Goal: Task Accomplishment & Management: Complete application form

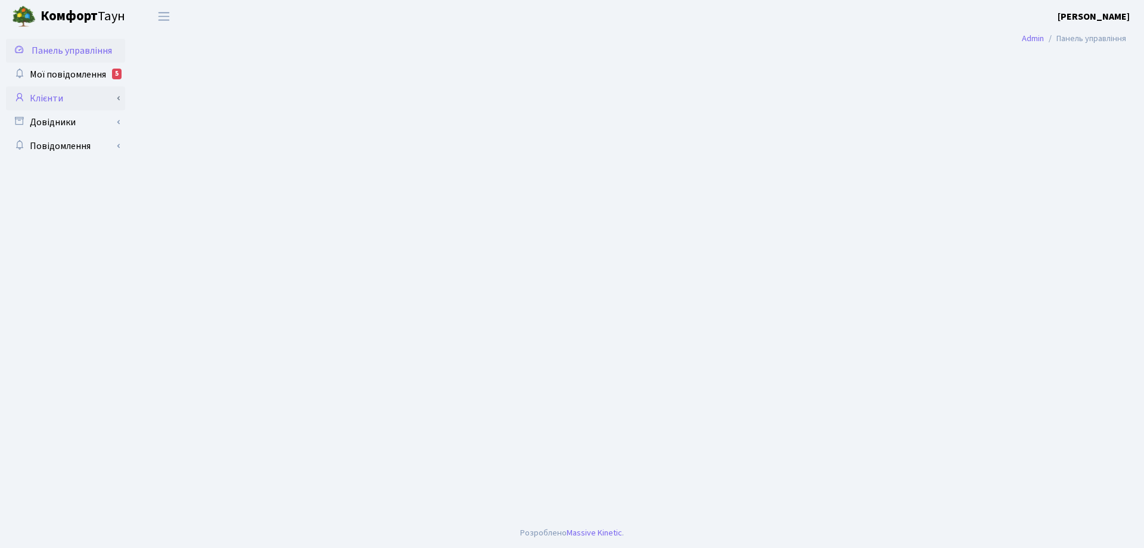
click at [58, 99] on link "Клієнти" at bounding box center [65, 98] width 119 height 24
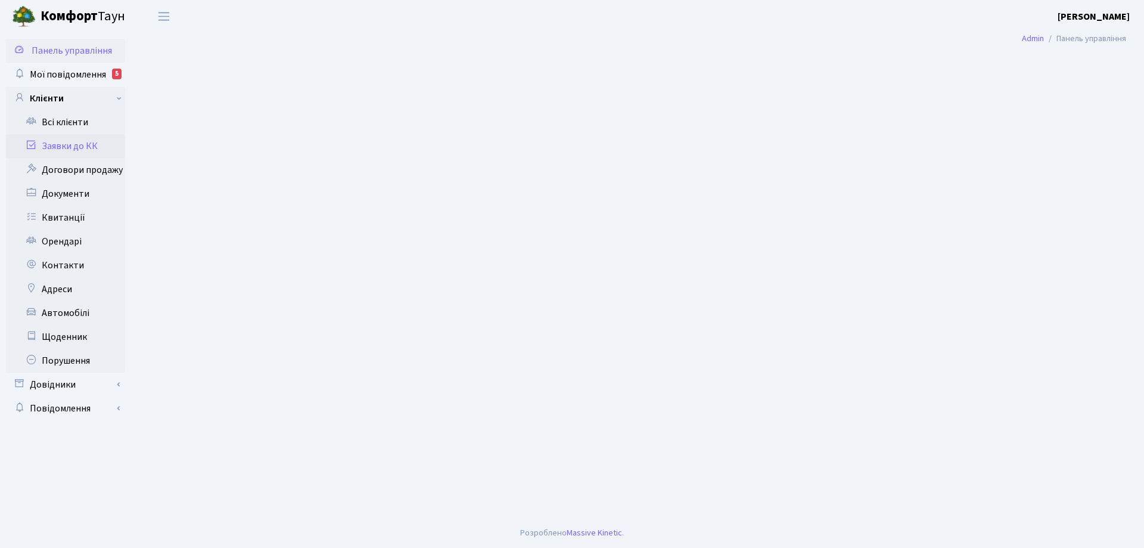
click at [80, 145] on link "Заявки до КК" at bounding box center [65, 146] width 119 height 24
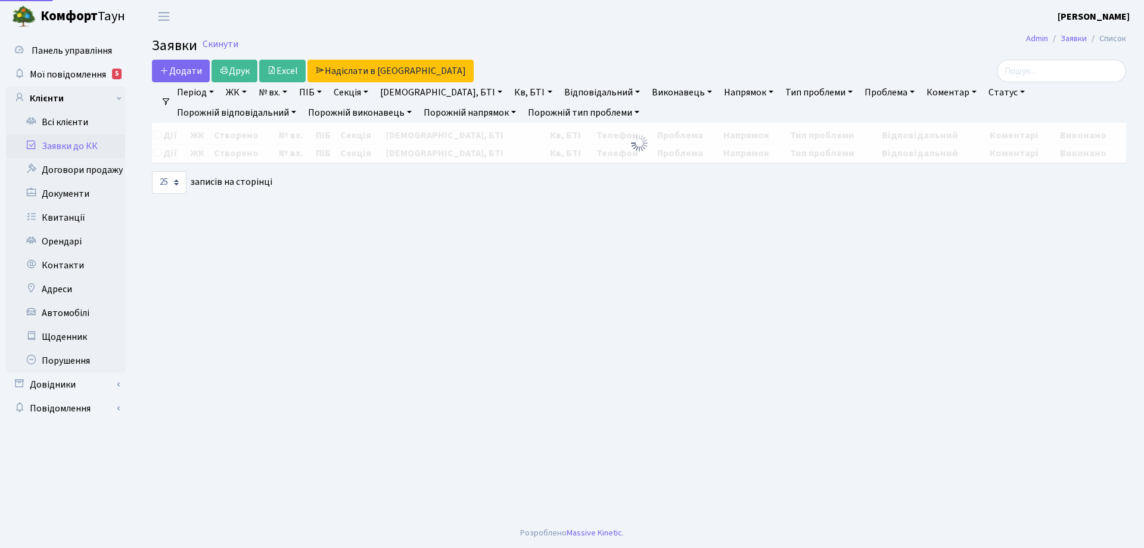
select select "25"
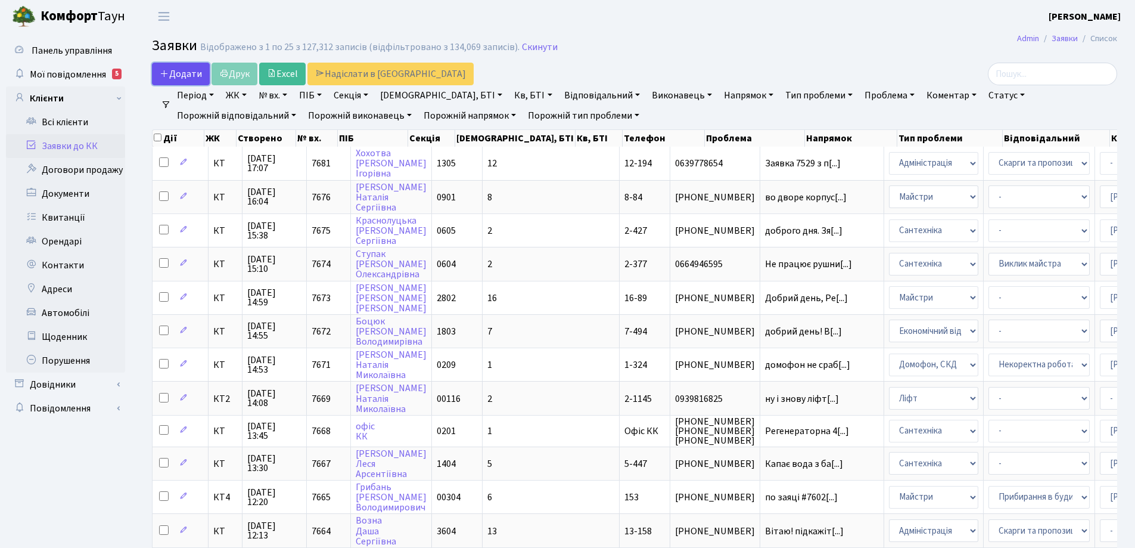
click at [187, 75] on span "Додати" at bounding box center [181, 73] width 42 height 13
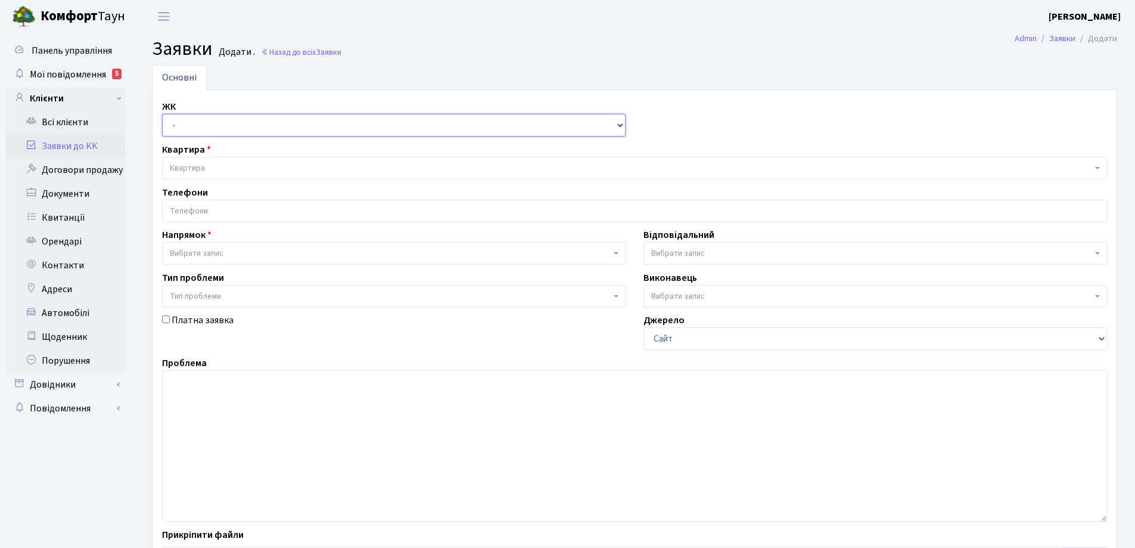
click at [620, 122] on select "- КТ, вул. Регенераторна, 4 КТ2, просп. Соборності, 17 КТ3, вул. Березнева, 16 …" at bounding box center [394, 125] width 464 height 23
select select "271"
click at [162, 114] on select "- КТ, вул. Регенераторна, 4 КТ2, просп. Соборності, 17 КТ3, вул. Березнева, 16 …" at bounding box center [394, 125] width 464 height 23
select select
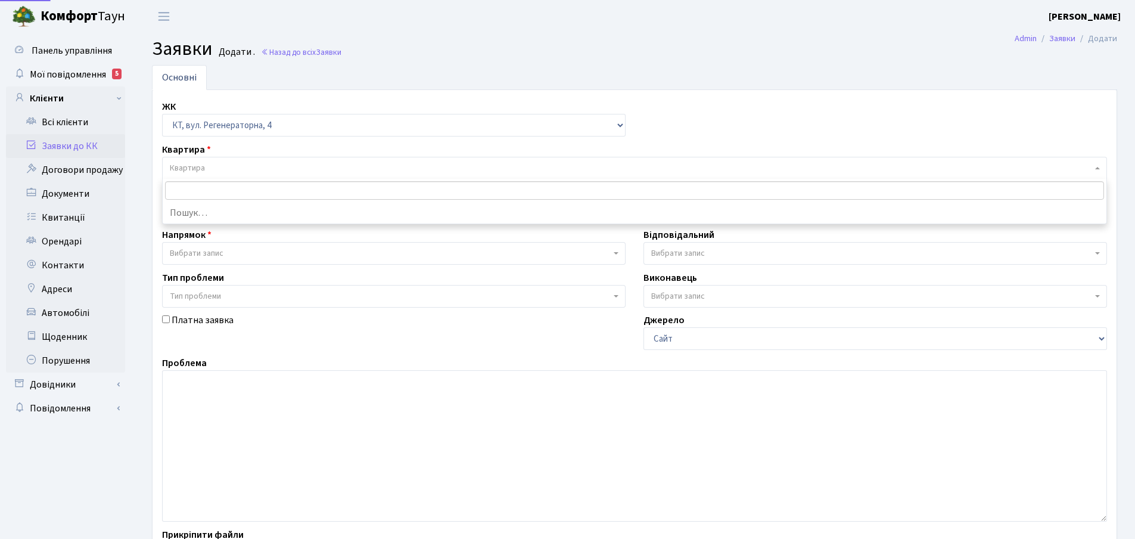
click at [197, 167] on span "Квартира" at bounding box center [187, 168] width 35 height 12
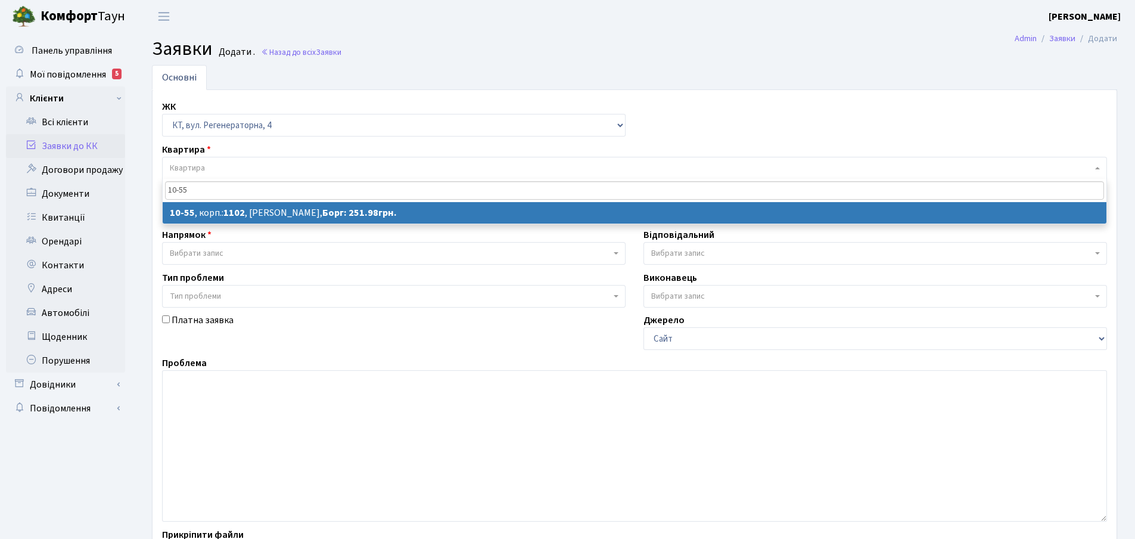
type input "10-55"
select select
select select "6624"
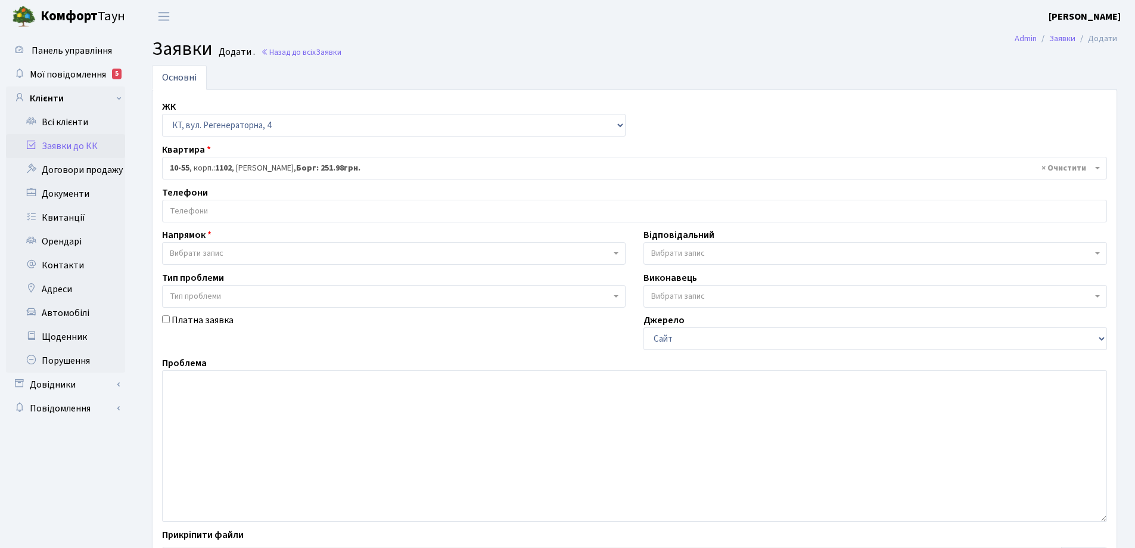
click at [224, 194] on div "Телефони" at bounding box center [634, 203] width 963 height 37
click at [203, 204] on input "search" at bounding box center [635, 210] width 944 height 21
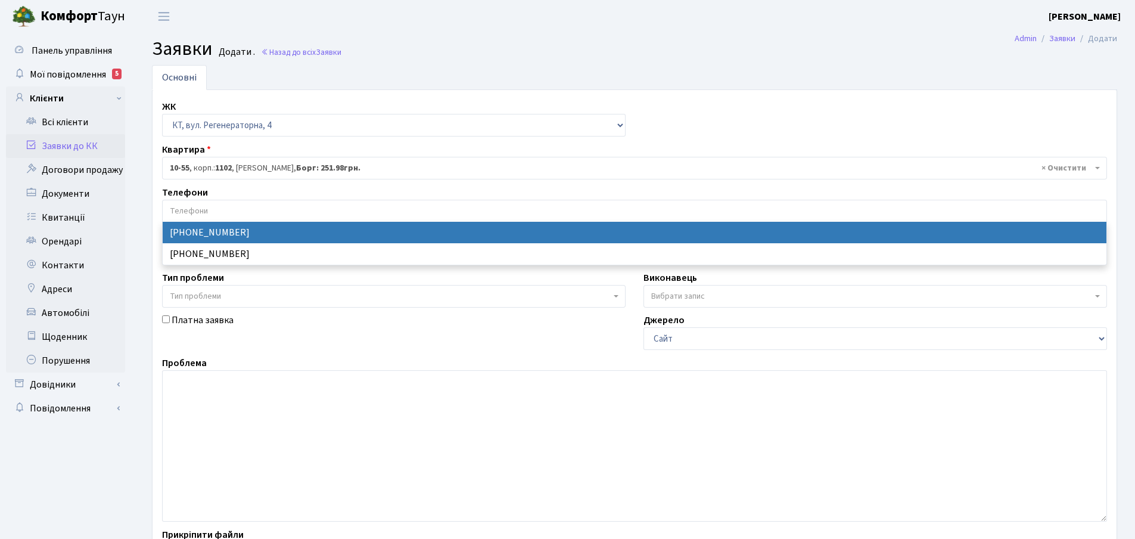
select select "30976"
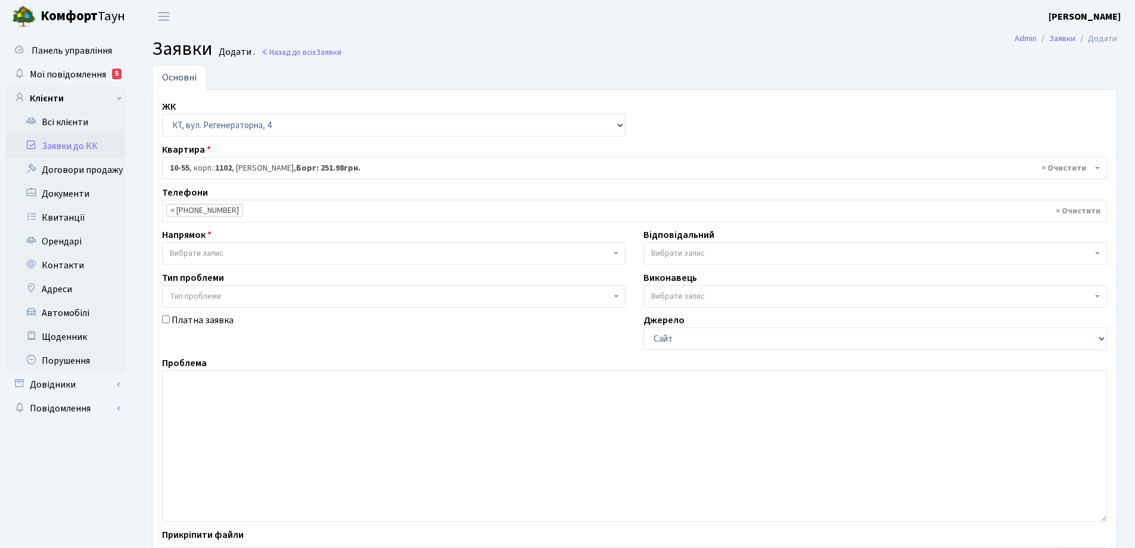
click at [616, 256] on span "Вибрати запис" at bounding box center [394, 253] width 464 height 23
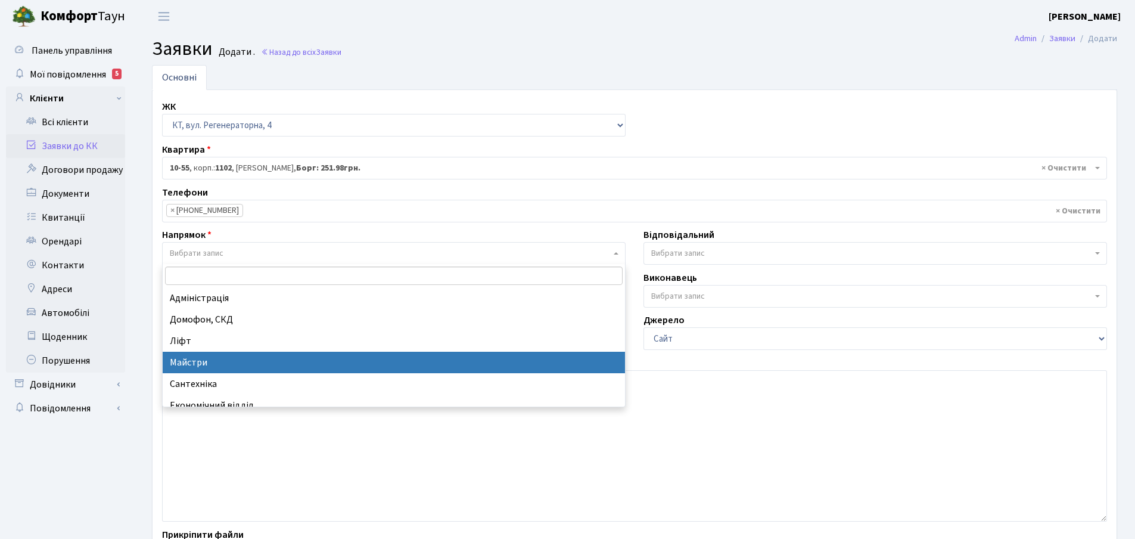
select select "1"
select select
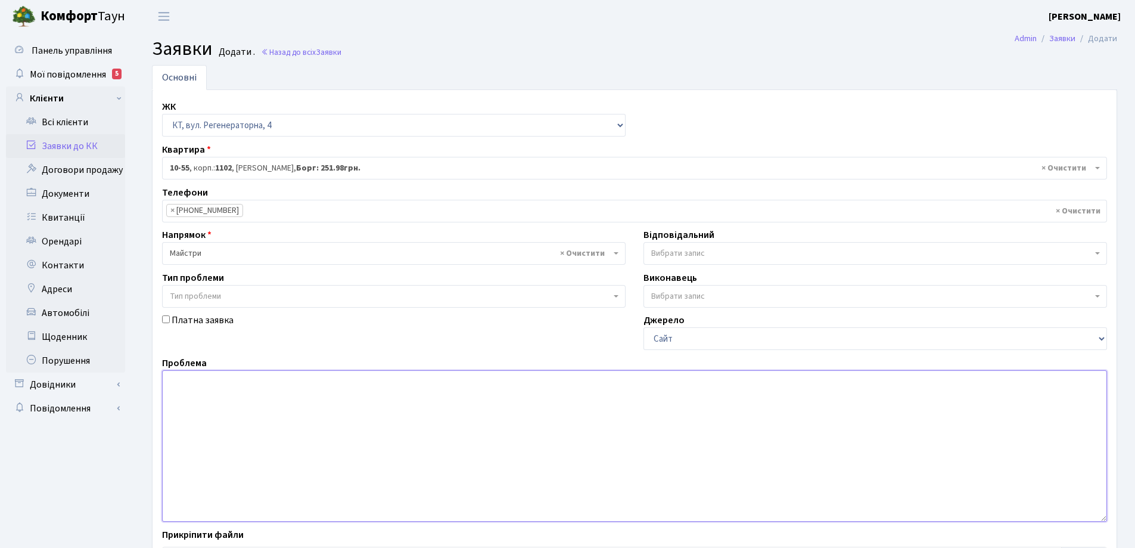
click at [206, 383] on textarea at bounding box center [634, 445] width 945 height 151
type textarea "н"
click at [504, 381] on textarea "в підїзді№ 2 на 3-му поверсі за ліфтом лежить сторонній придмет вигляді радіато…" at bounding box center [634, 445] width 945 height 151
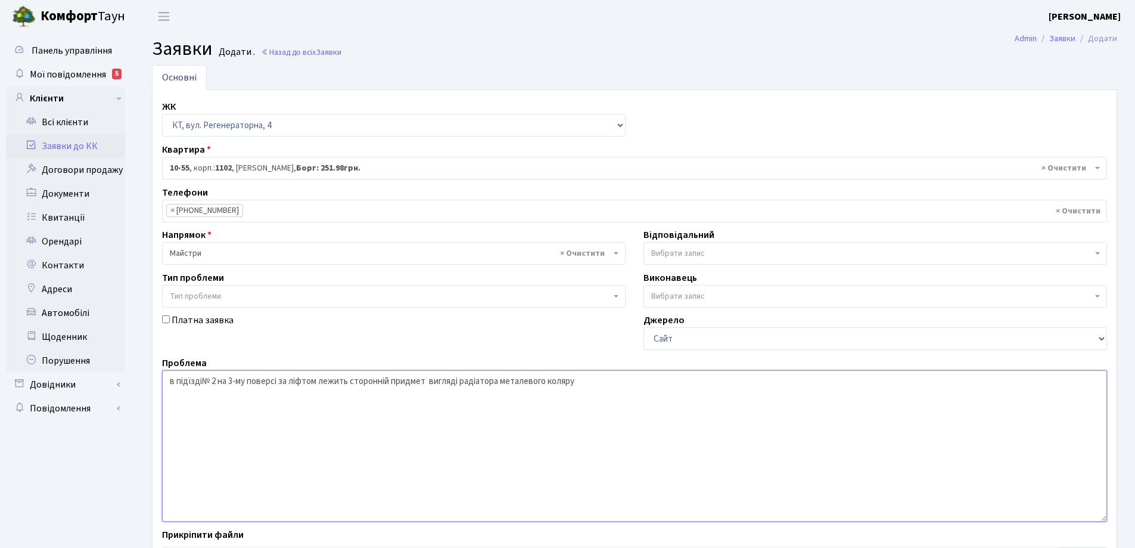
click at [428, 381] on textarea "в підїзді№ 2 на 3-му поверсі за ліфтом лежить сторонній придмет вигляді радіато…" at bounding box center [634, 445] width 945 height 151
click at [585, 378] on textarea "в підїзді№ 2 на 3-му поверсі за ліфтом лежить сторонній придмет в вигляді радіа…" at bounding box center [634, 445] width 945 height 151
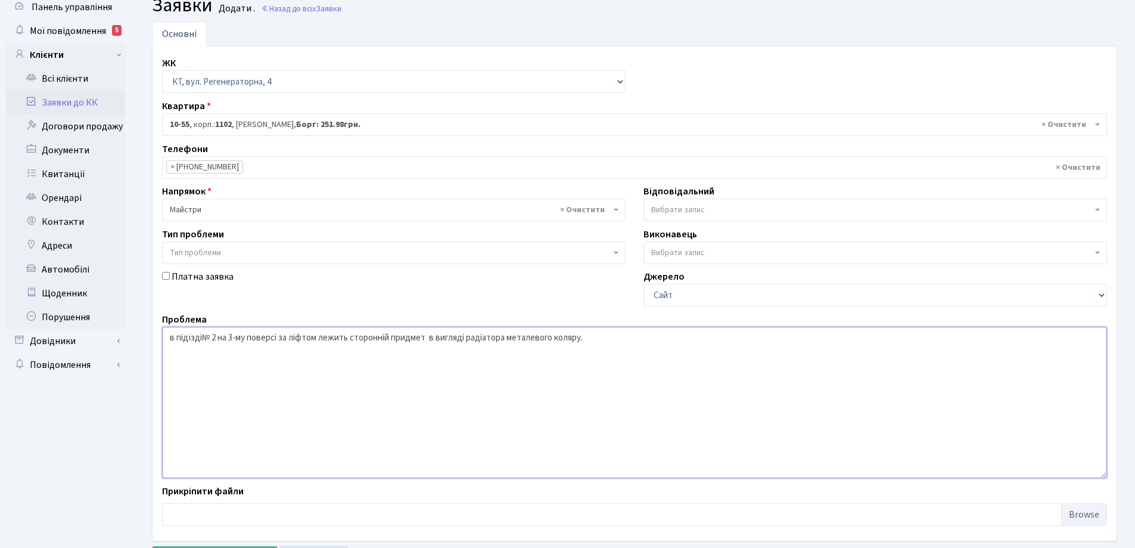
scroll to position [100, 0]
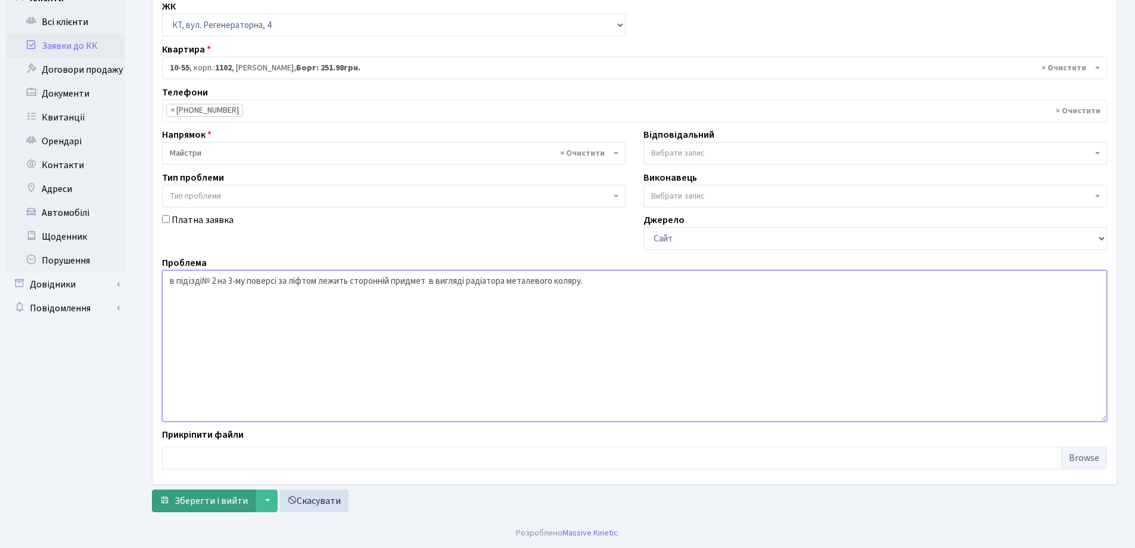
type textarea "в підїзді№ 2 на 3-му поверсі за ліфтом лежить сторонній придмет в вигляді радіа…"
click at [213, 500] on span "Зберегти і вийти" at bounding box center [211, 500] width 73 height 13
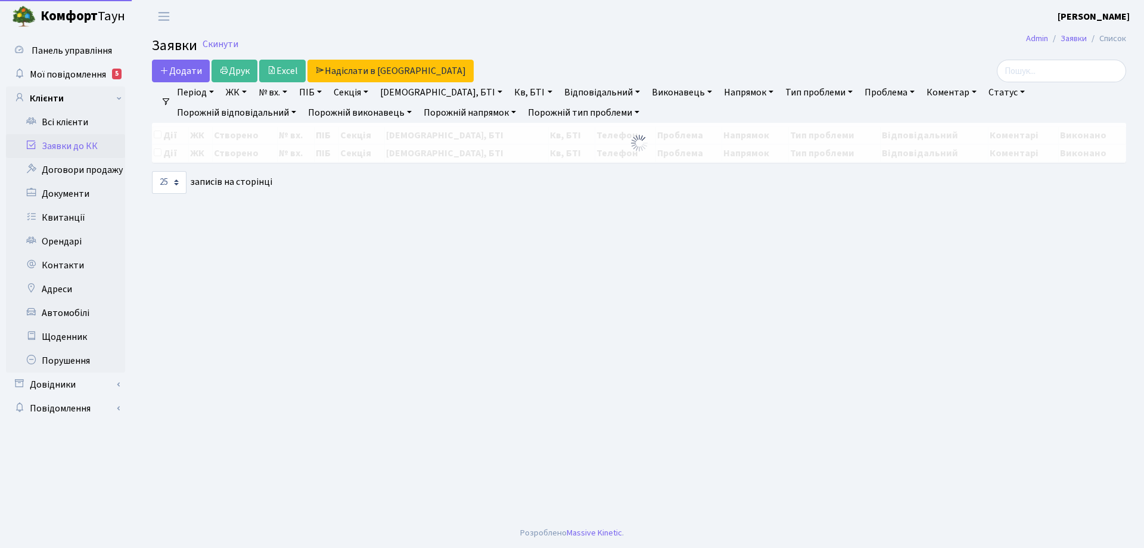
select select "25"
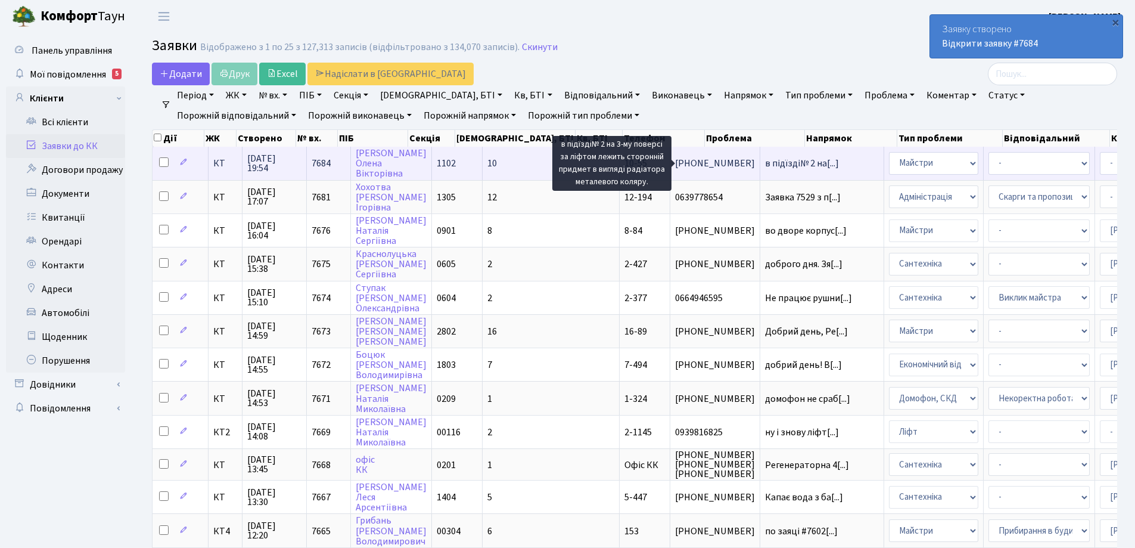
click at [765, 162] on span "в підїзді№ 2 на[...]" at bounding box center [802, 163] width 74 height 13
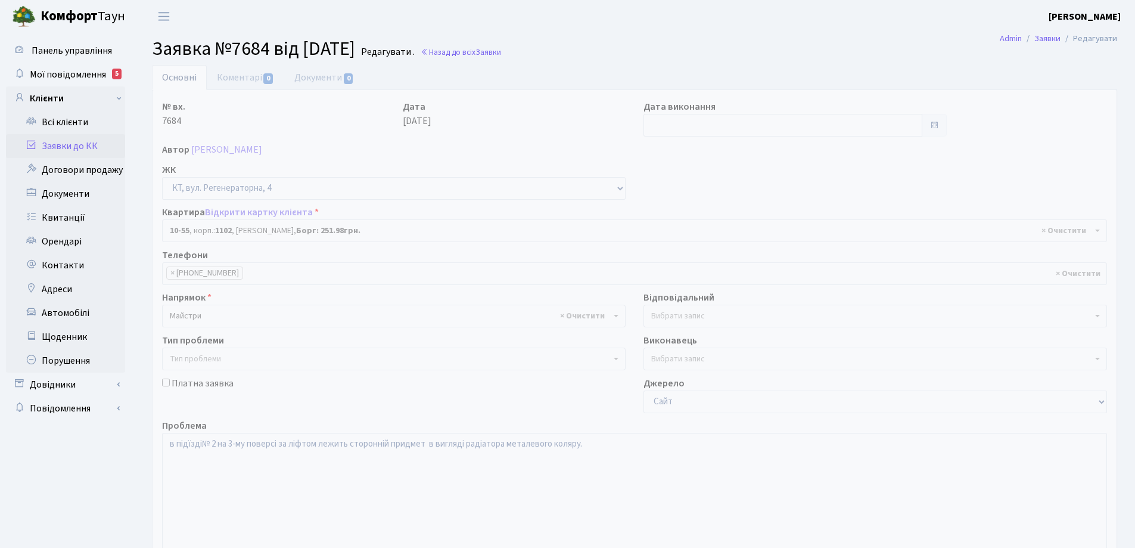
select select "6624"
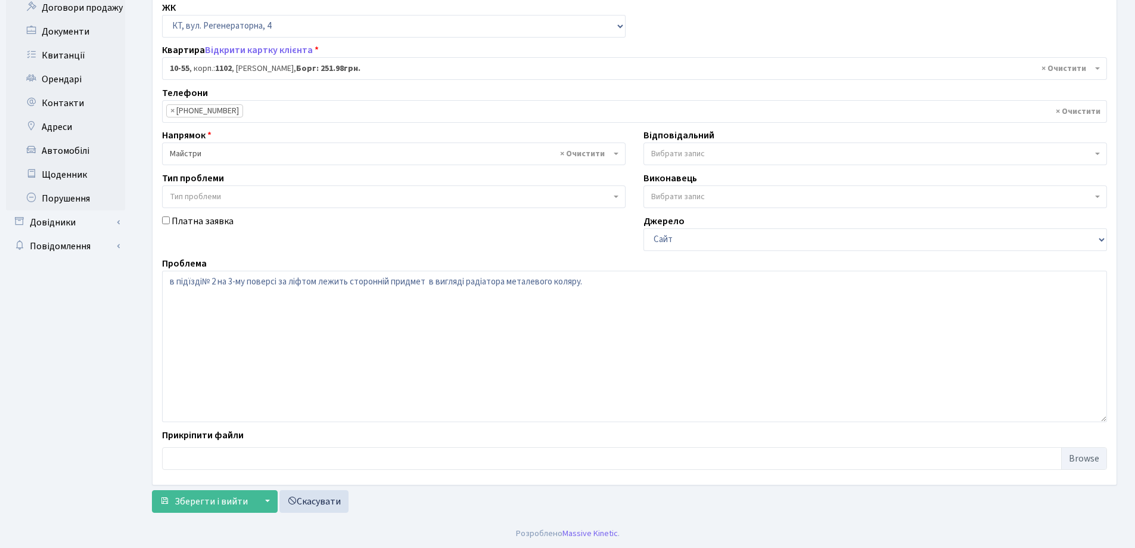
scroll to position [163, 0]
click at [245, 497] on span "Зберегти і вийти" at bounding box center [211, 500] width 73 height 13
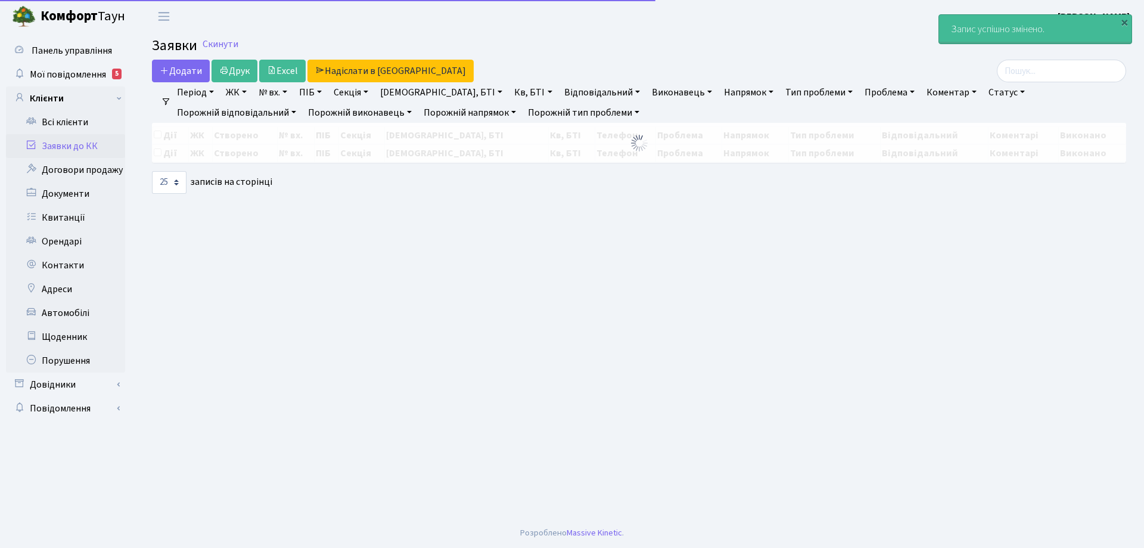
select select "25"
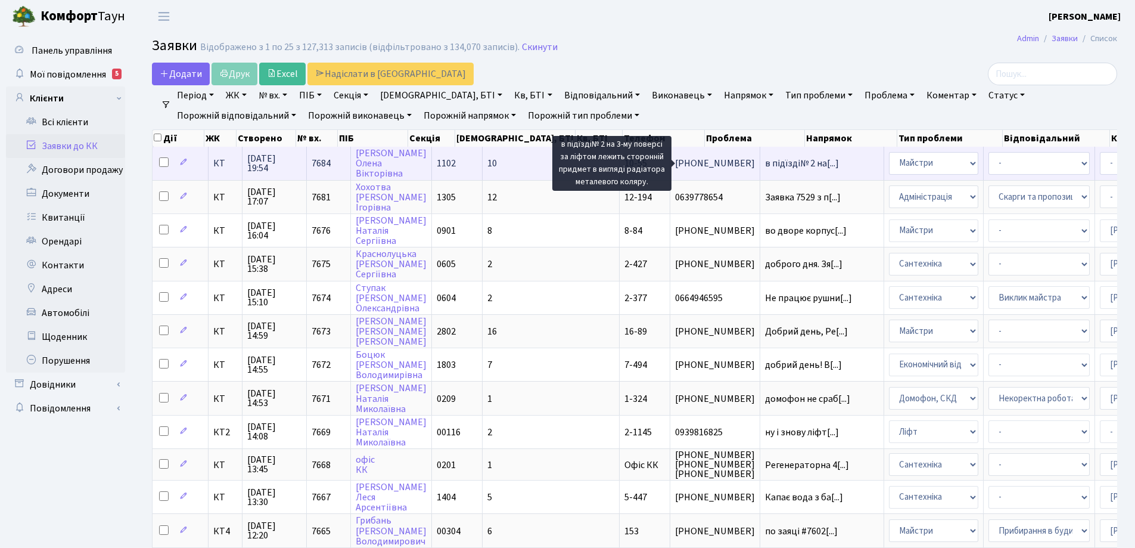
click at [765, 164] on span "в підїзді№ 2 на[...]" at bounding box center [802, 163] width 74 height 13
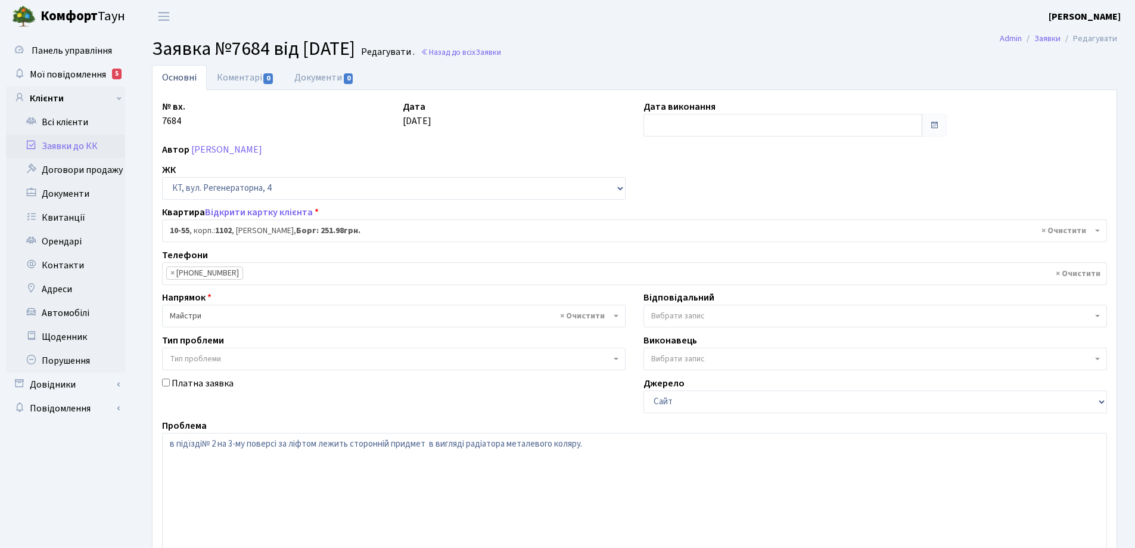
select select "6624"
drag, startPoint x: 550, startPoint y: 445, endPoint x: 505, endPoint y: 453, distance: 45.5
click at [505, 453] on textarea "в підїзді№ 2 на 3-му поверсі за ліфтом лежить сторонній придмет в вигляді радіа…" at bounding box center [634, 508] width 945 height 151
click at [506, 444] on textarea "в підїзді№ 2 на 3-му поверсі за ліфтом лежить сторонній придмет в вигляді радіа…" at bounding box center [634, 508] width 945 height 151
click at [504, 447] on textarea "в підїзді№ 2 на 3-му поверсі за ліфтом лежить сторонній придмет в вигляді радіа…" at bounding box center [634, 508] width 945 height 151
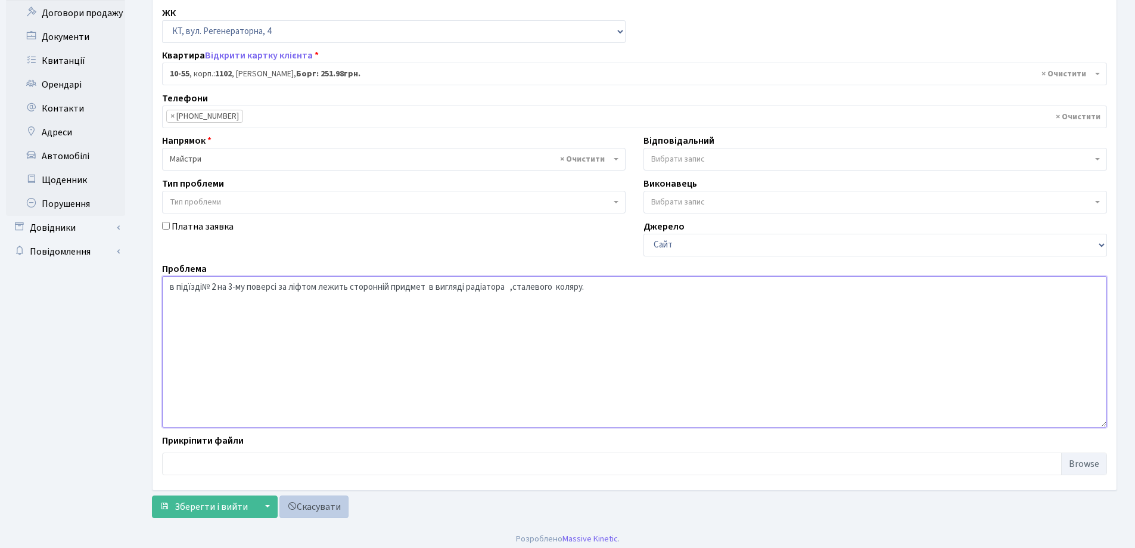
scroll to position [163, 0]
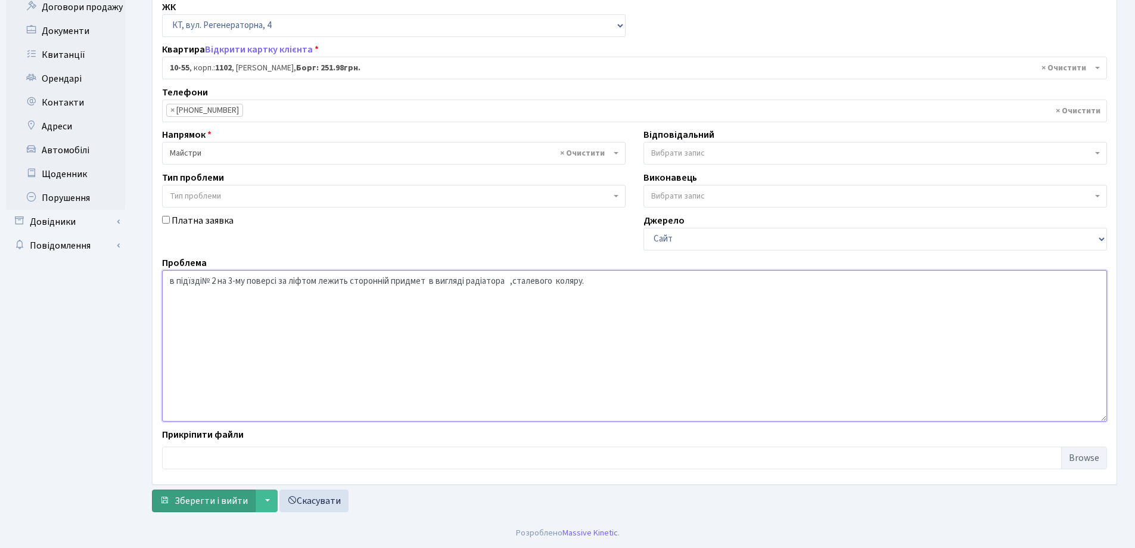
type textarea "в підїзді№ 2 на 3-му поверсі за ліфтом лежить сторонній придмет в вигляді радіа…"
click at [231, 502] on span "Зберегти і вийти" at bounding box center [211, 500] width 73 height 13
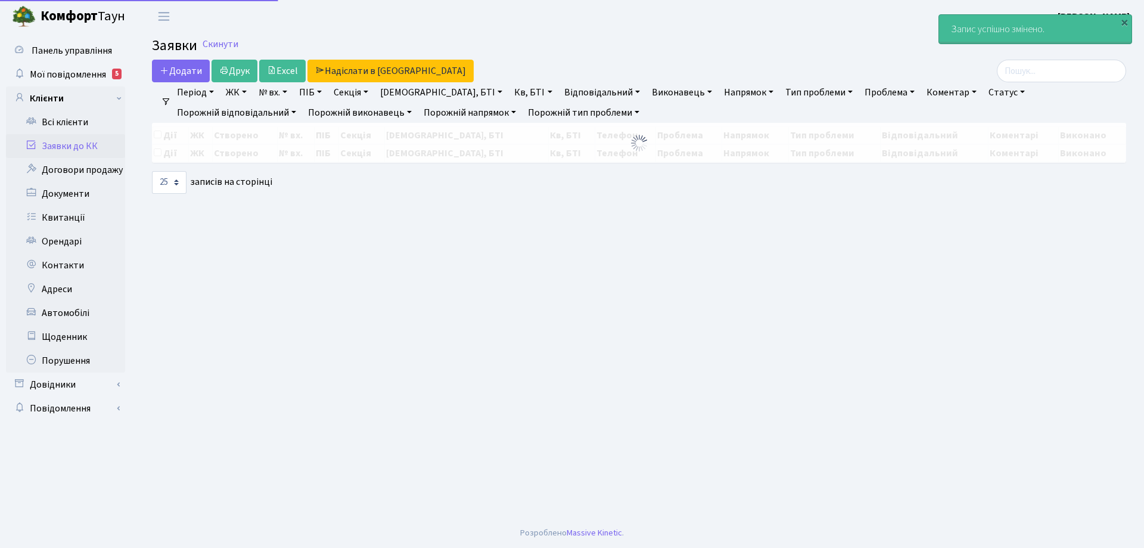
select select "25"
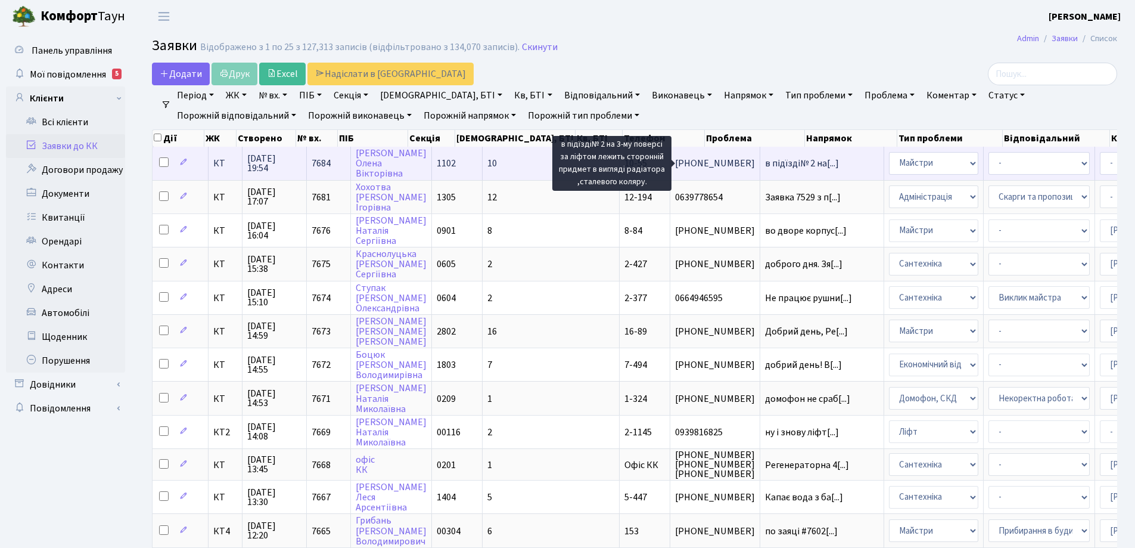
click at [765, 165] on span "в підїзді№ 2 на[...]" at bounding box center [802, 163] width 74 height 13
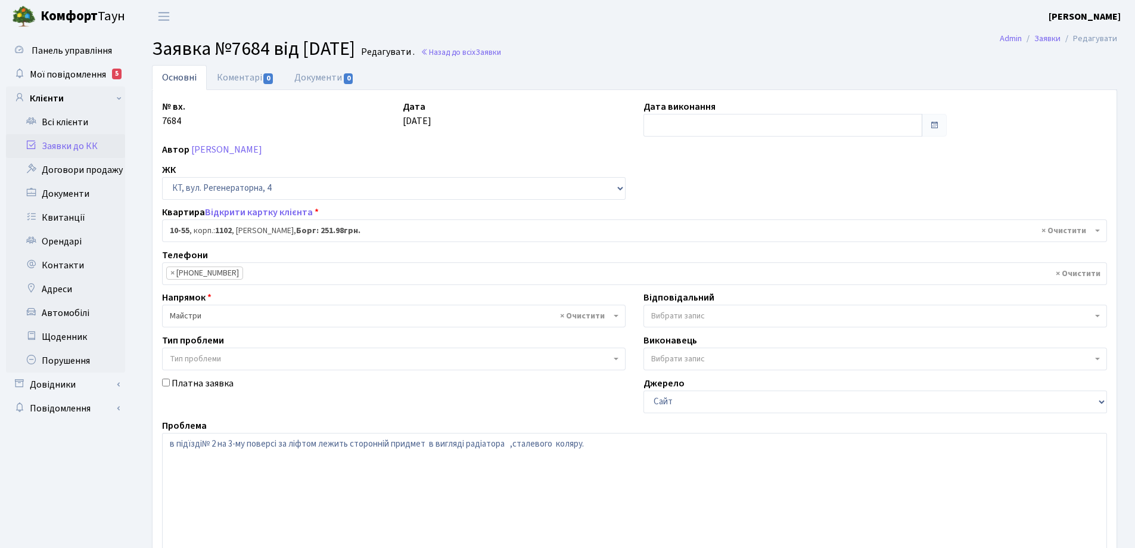
select select "6624"
click at [240, 76] on link "Коментарі 0" at bounding box center [245, 77] width 77 height 24
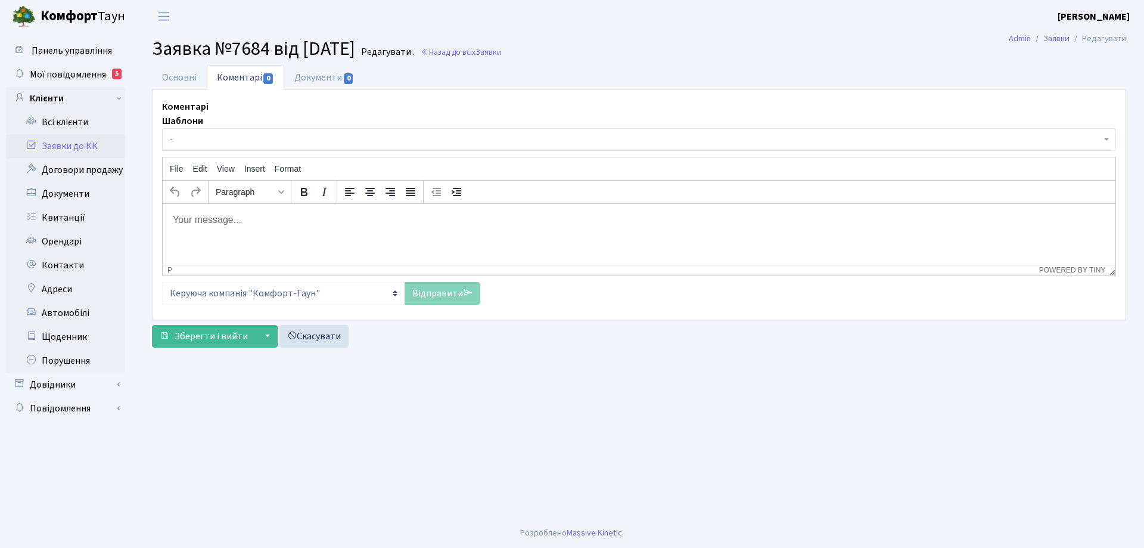
click at [213, 219] on body "Rich Text Area. Press ALT-0 for help." at bounding box center [639, 219] width 934 height 13
click at [429, 294] on link "Відправити" at bounding box center [443, 293] width 76 height 23
click at [220, 337] on span "Зберегти і вийти" at bounding box center [211, 336] width 73 height 13
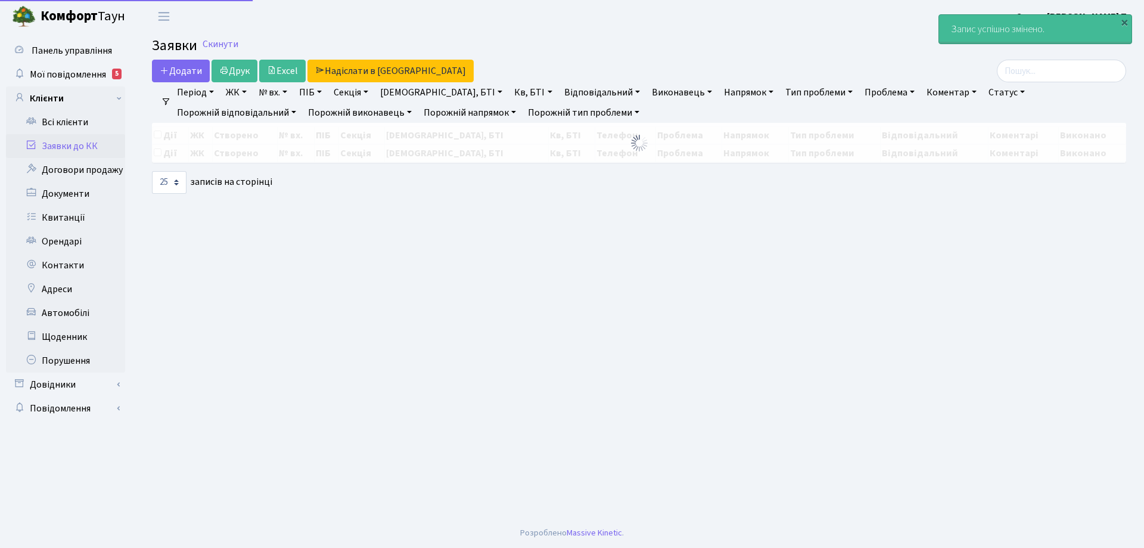
select select "25"
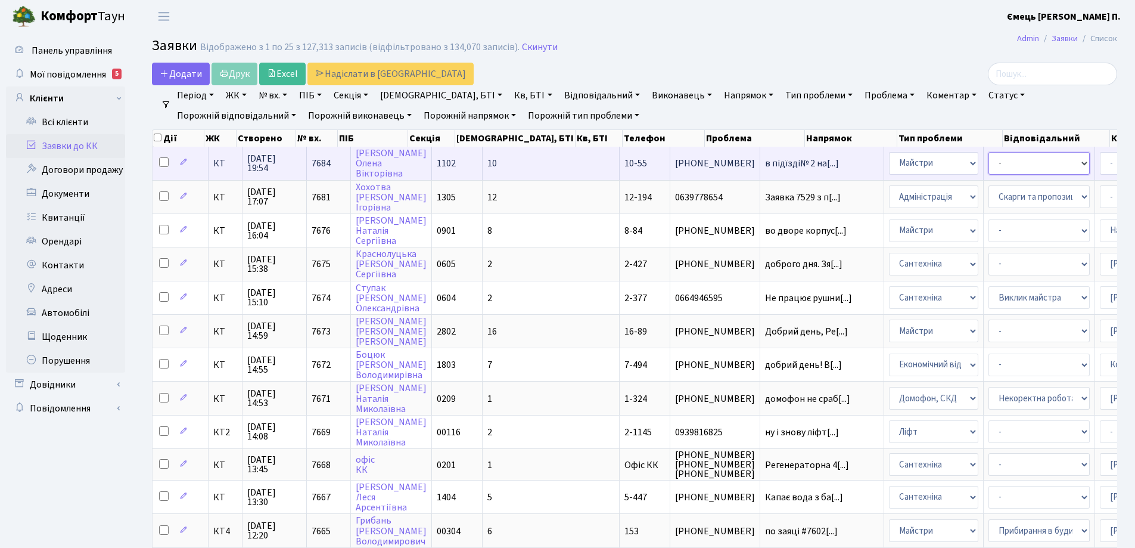
click at [989, 165] on select "- Замовлення плану комунікацій Дитячі майданчики Озеленення Прибирання в будинк…" at bounding box center [1039, 163] width 101 height 23
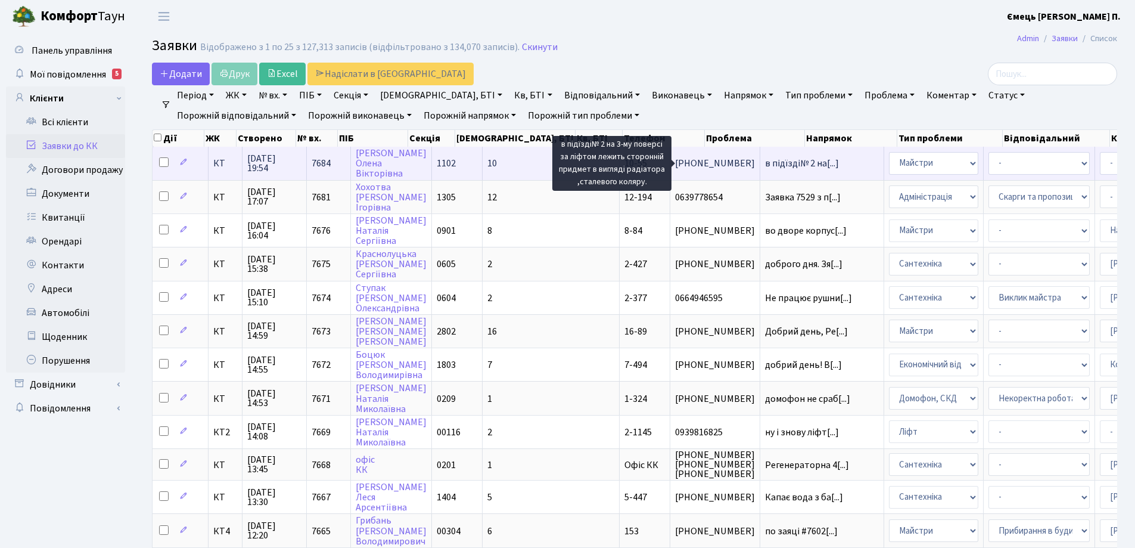
click at [765, 161] on span "в підїзді№ 2 на[...]" at bounding box center [802, 163] width 74 height 13
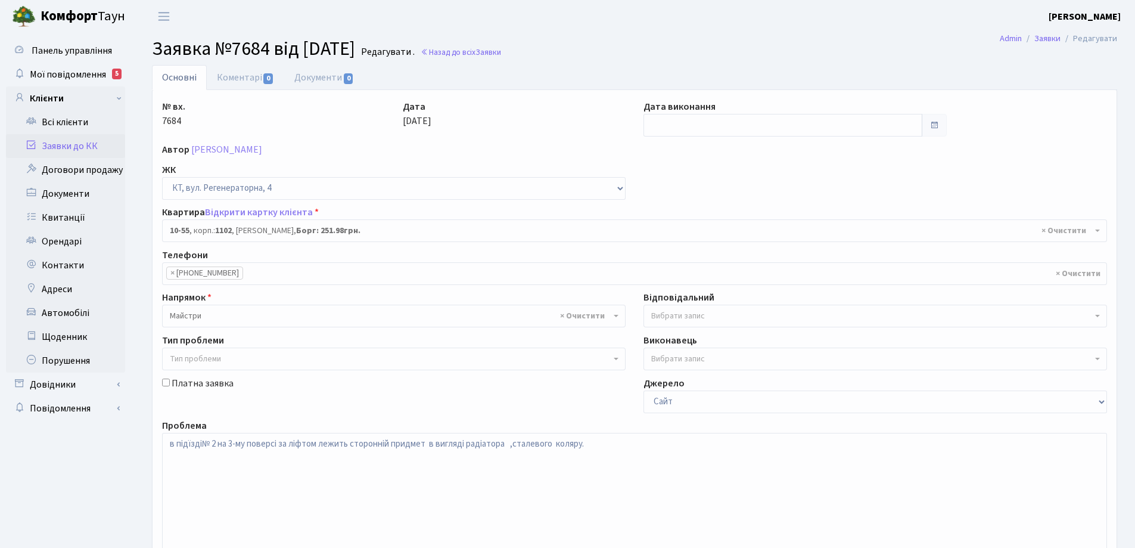
select select "6624"
click at [1096, 315] on b at bounding box center [1097, 316] width 5 height 2
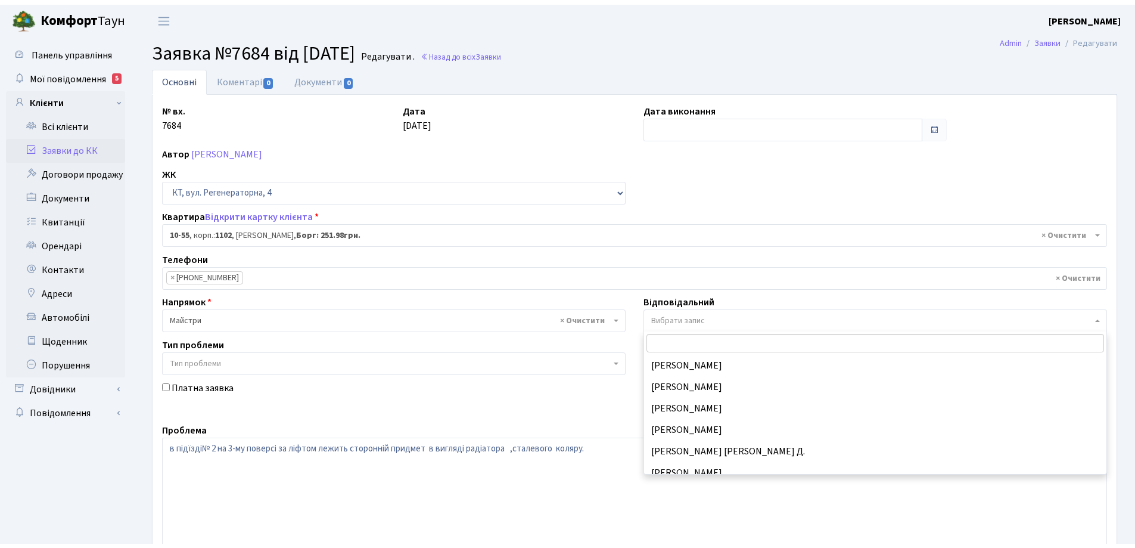
scroll to position [334, 0]
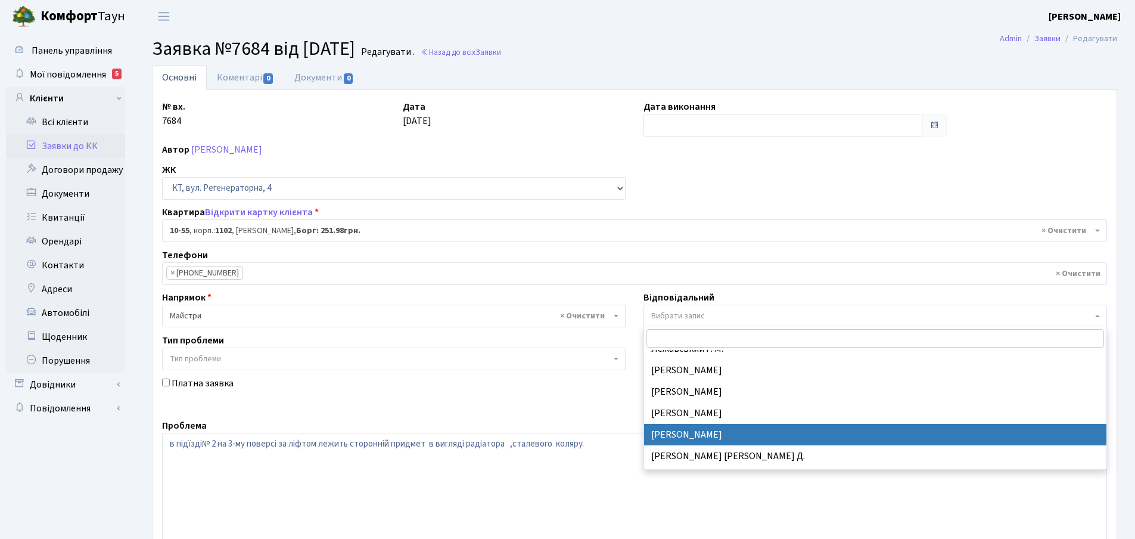
select select "42"
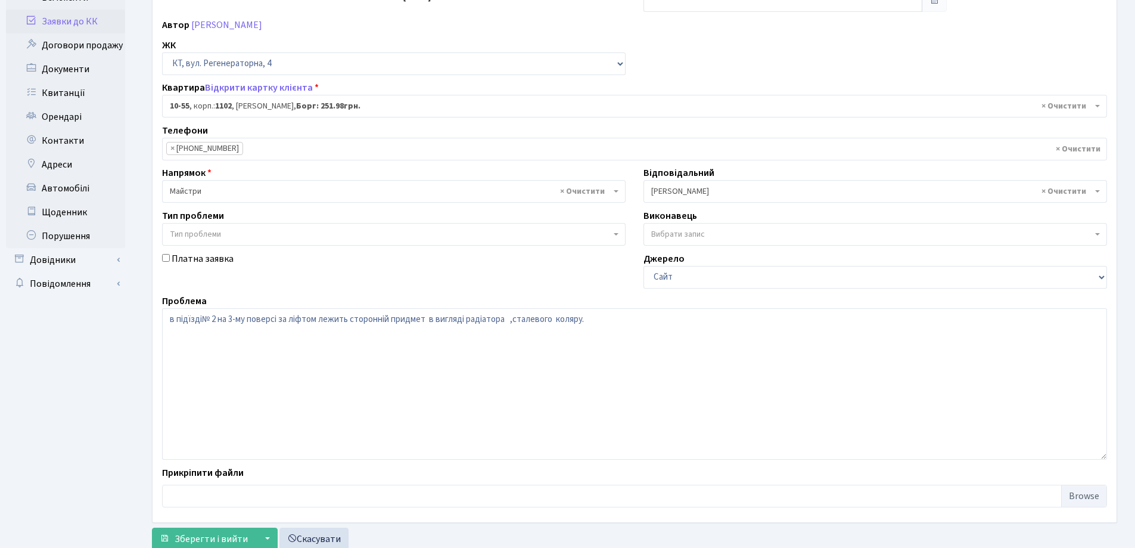
scroll to position [163, 0]
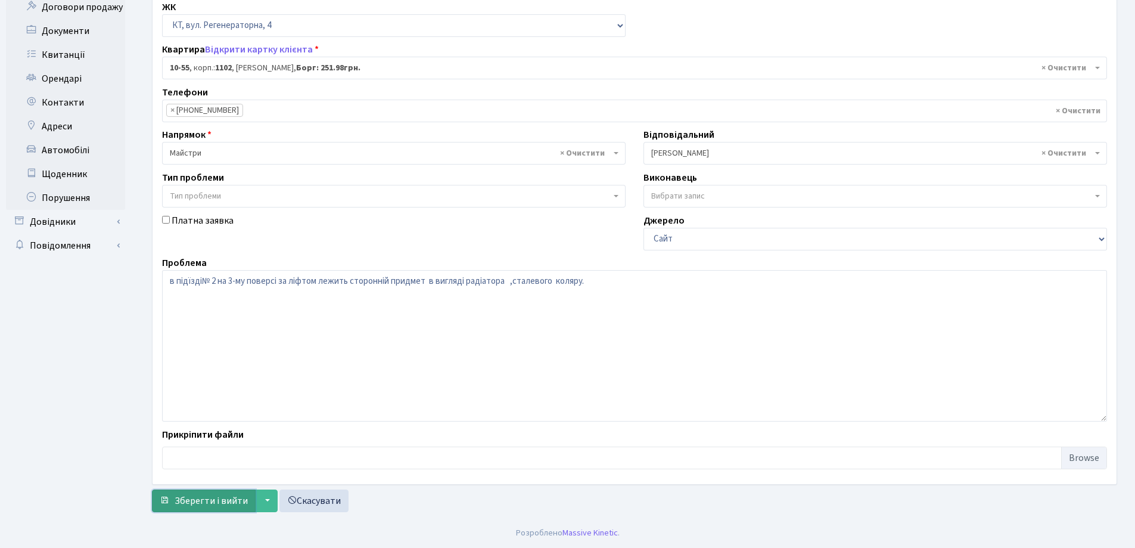
click at [224, 505] on span "Зберегти і вийти" at bounding box center [211, 500] width 73 height 13
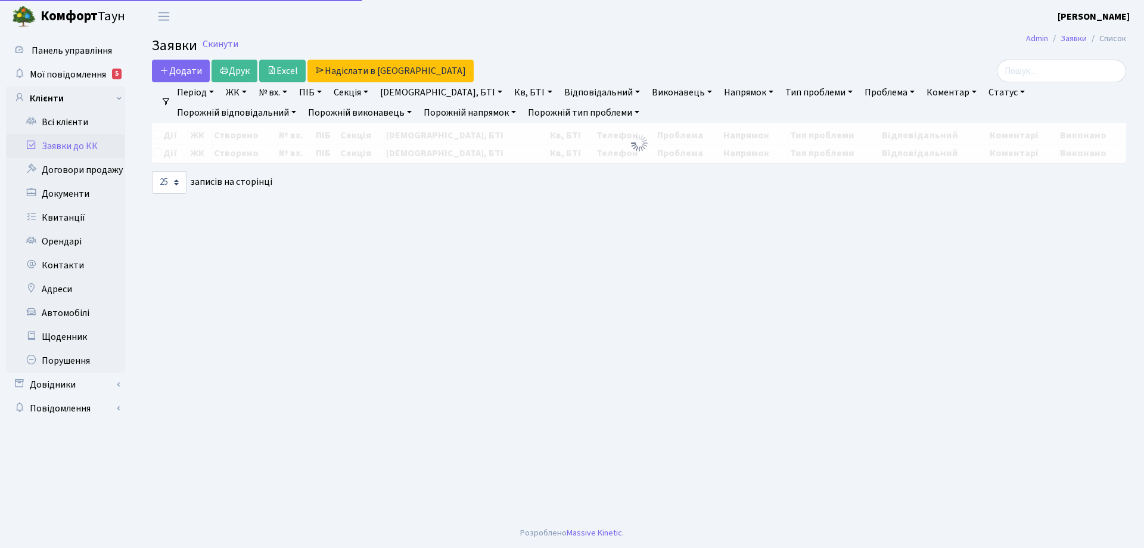
select select "25"
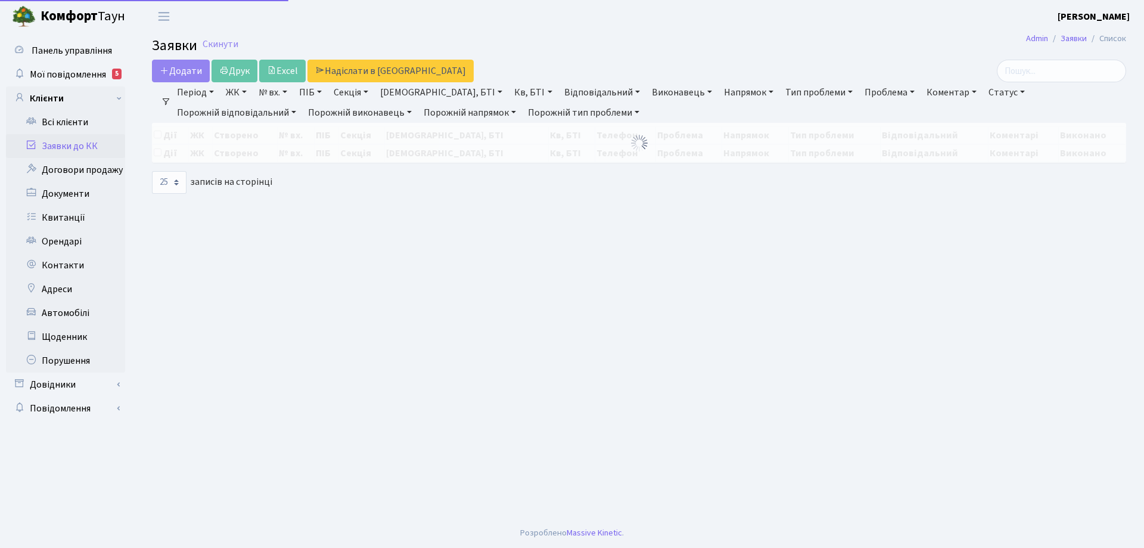
select select "25"
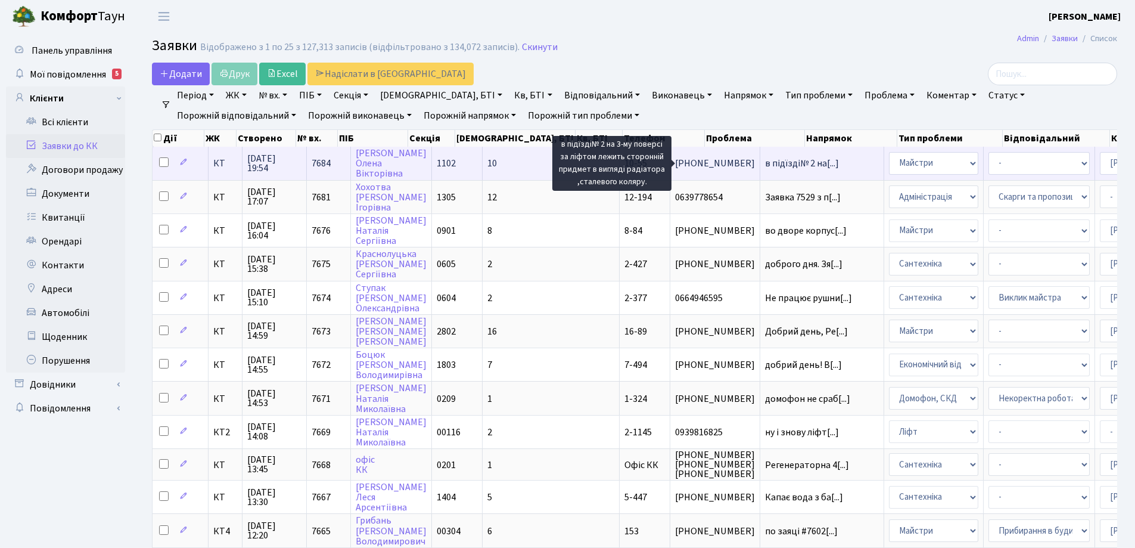
click at [765, 164] on span "в підїзді№ 2 на[...]" at bounding box center [802, 163] width 74 height 13
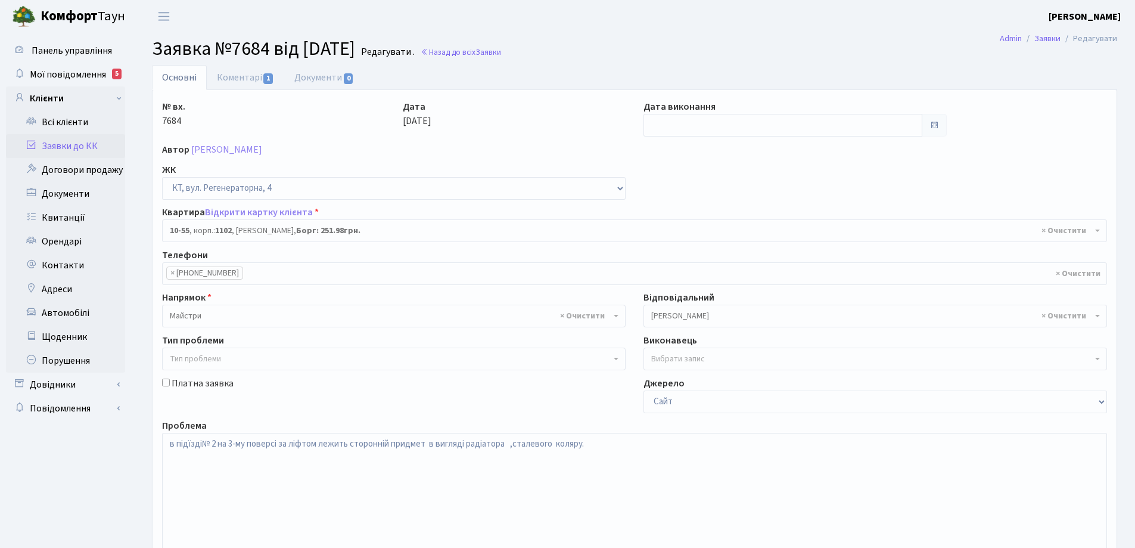
select select "6624"
click at [244, 79] on link "Коментарі 1" at bounding box center [245, 77] width 77 height 24
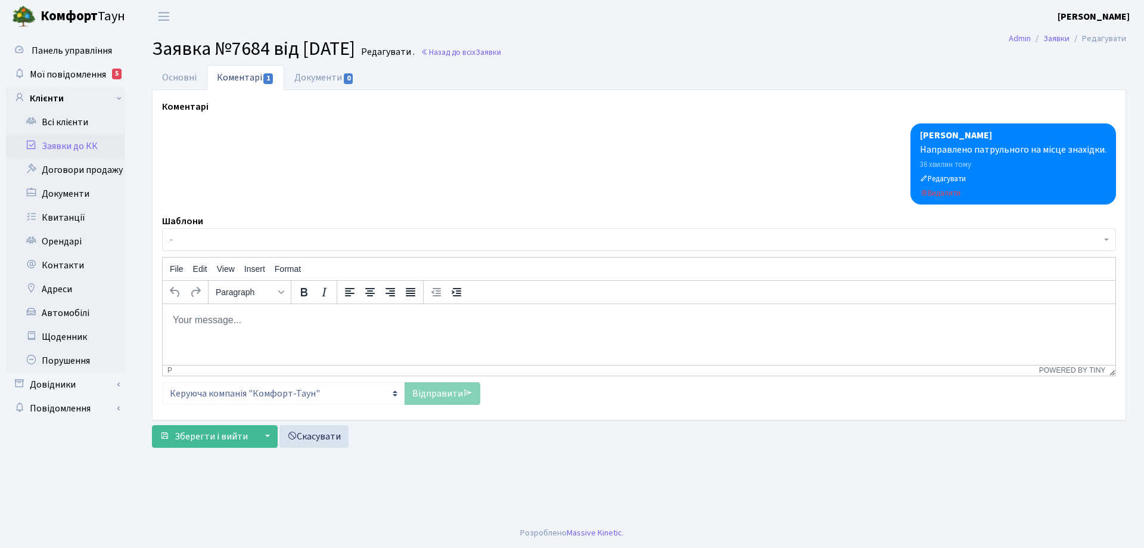
click at [235, 326] on body "Rich Text Area. Press ALT-0 for help." at bounding box center [639, 319] width 934 height 13
click at [445, 395] on link "Відправити" at bounding box center [443, 393] width 76 height 23
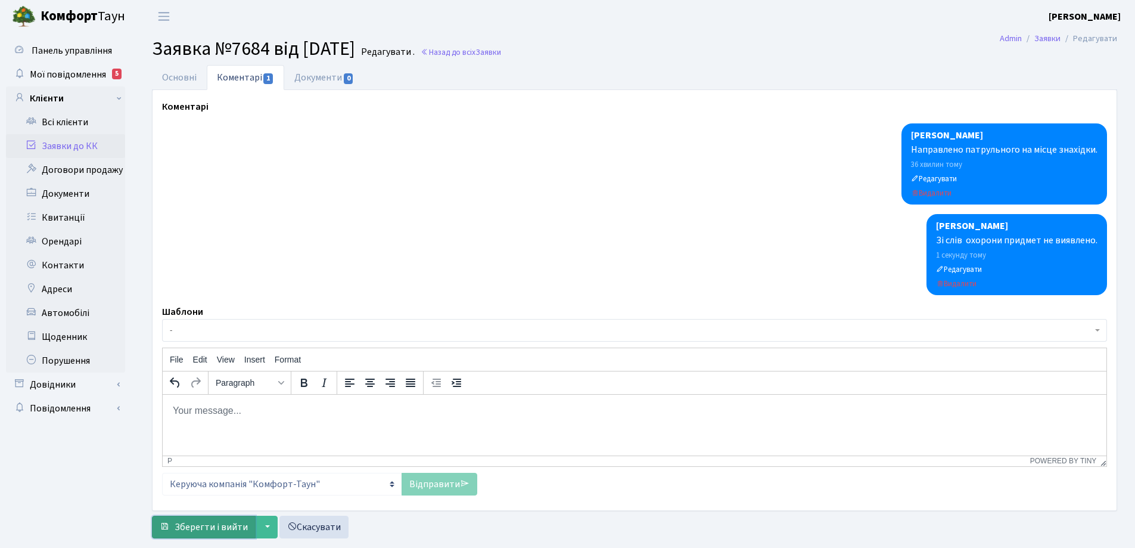
click at [237, 523] on span "Зберегти і вийти" at bounding box center [211, 526] width 73 height 13
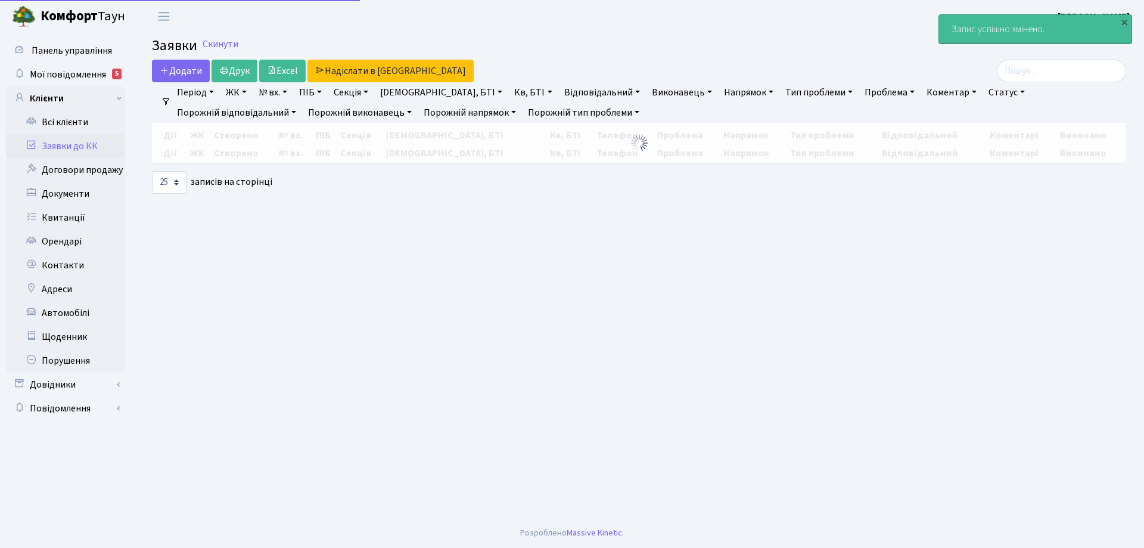
select select "25"
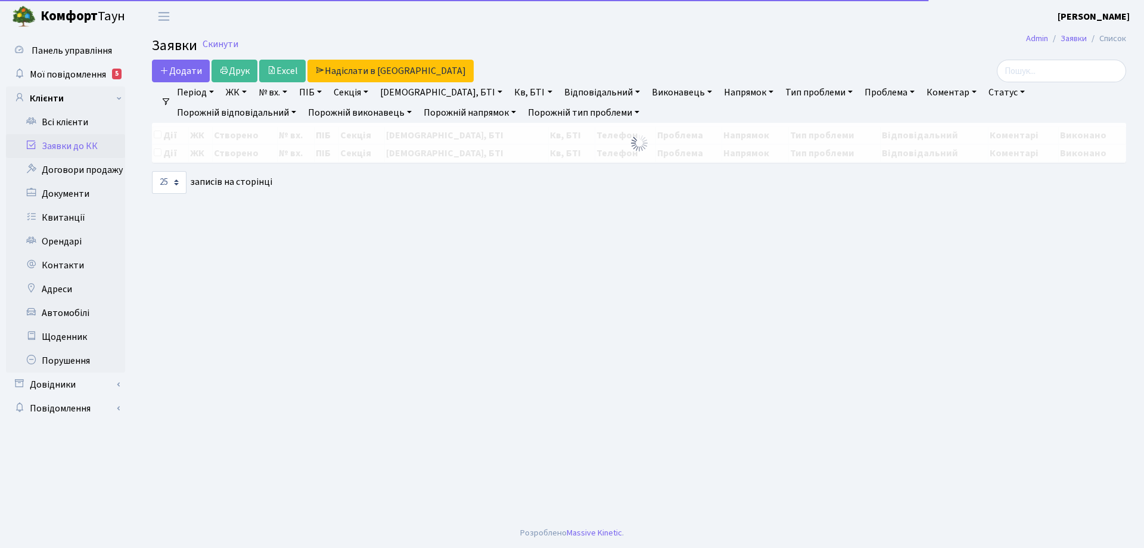
select select "25"
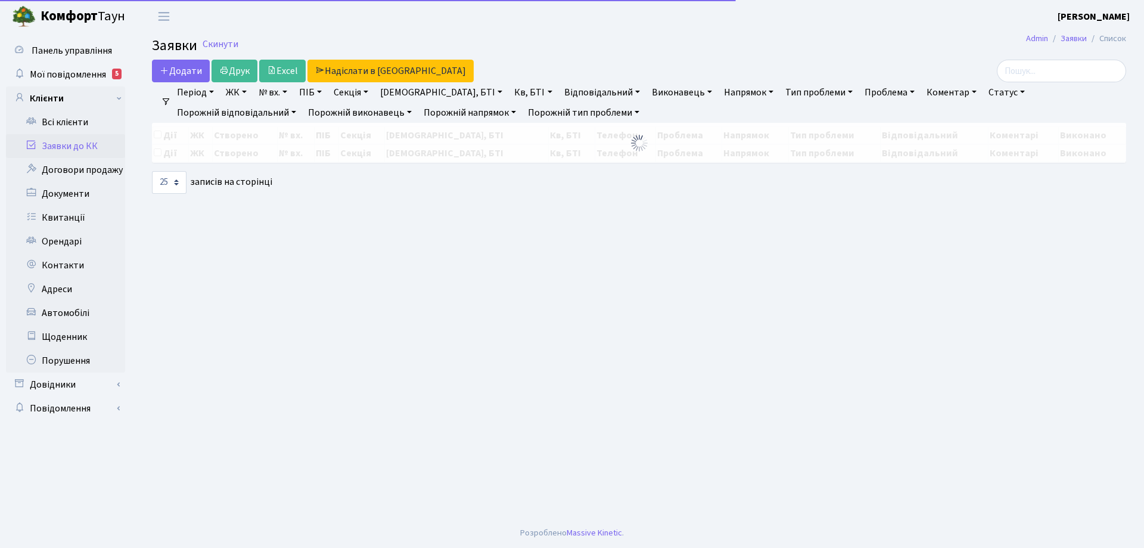
select select "25"
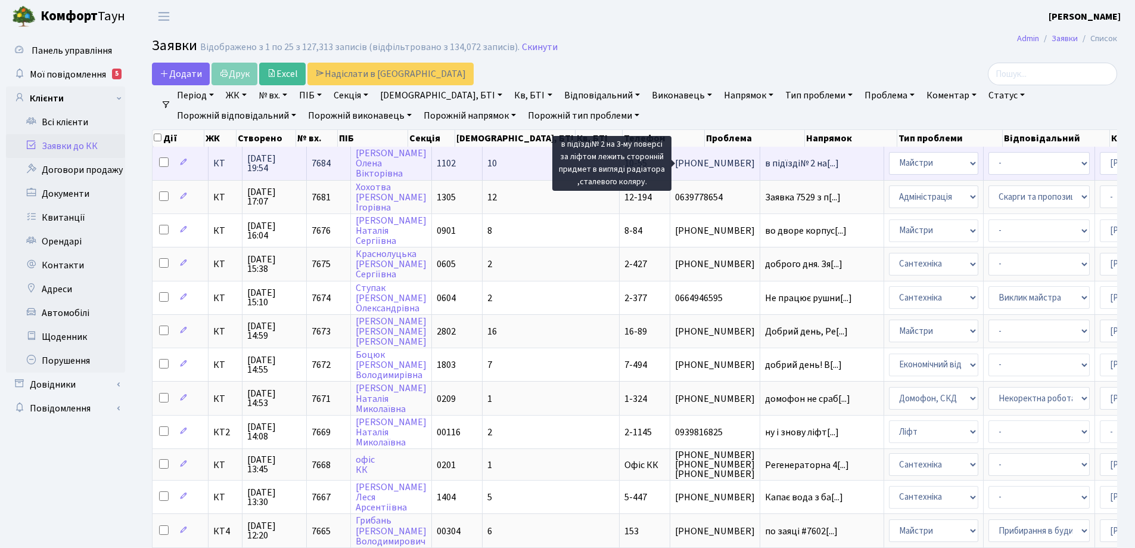
click at [765, 163] on span "в підїзді№ 2 на[...]" at bounding box center [802, 163] width 74 height 13
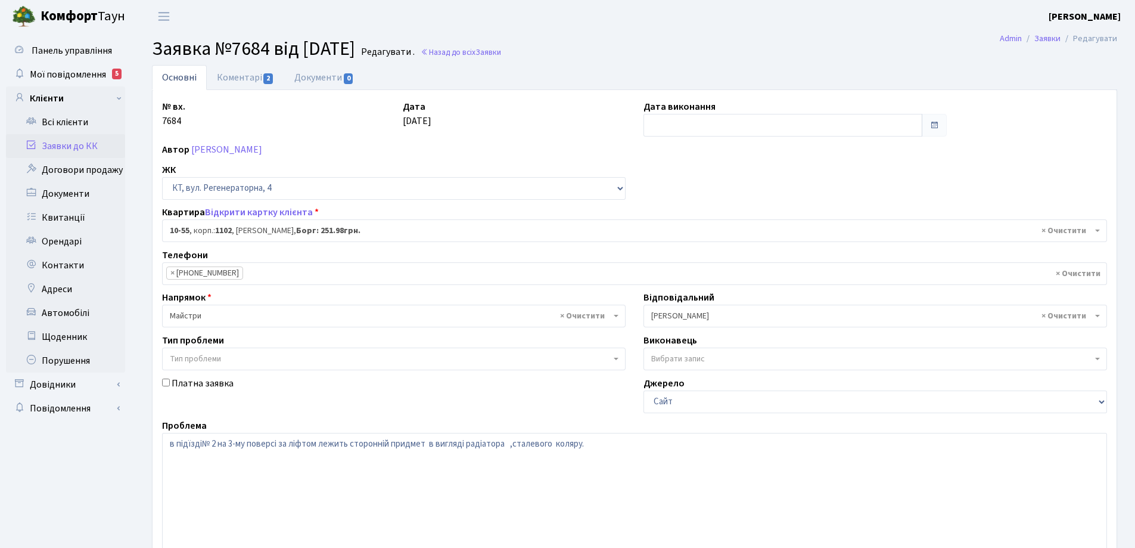
select select "6624"
click at [237, 76] on link "Коментарі 2" at bounding box center [245, 77] width 77 height 24
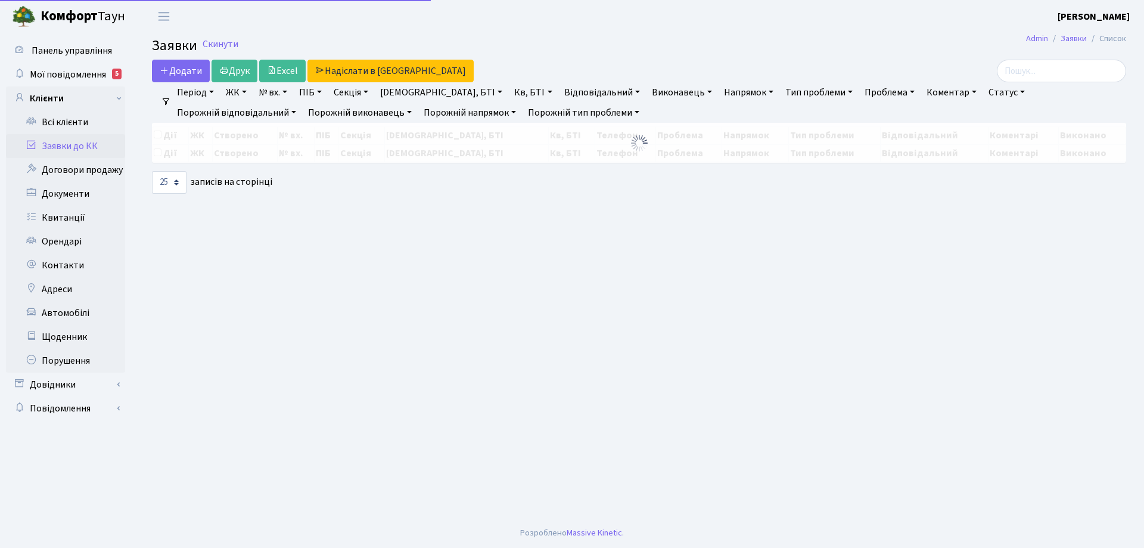
select select "25"
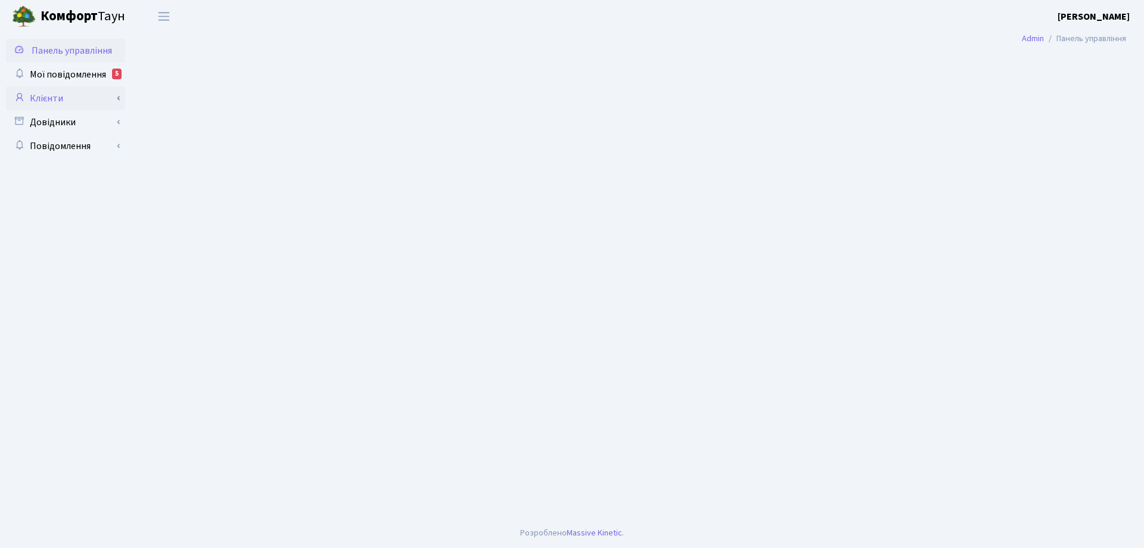
click at [58, 101] on link "Клієнти" at bounding box center [65, 98] width 119 height 24
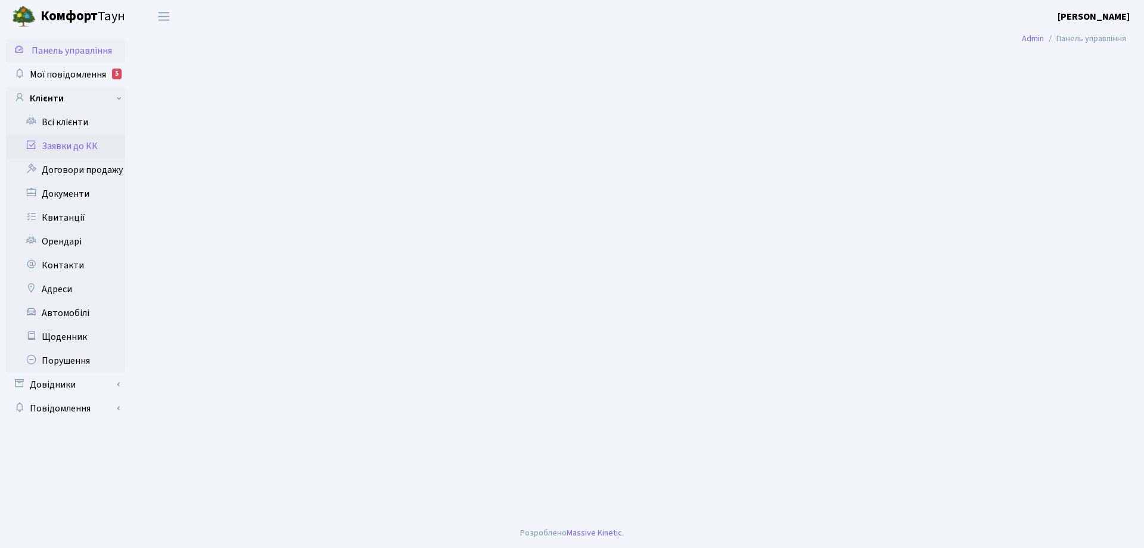
click at [66, 144] on link "Заявки до КК" at bounding box center [65, 146] width 119 height 24
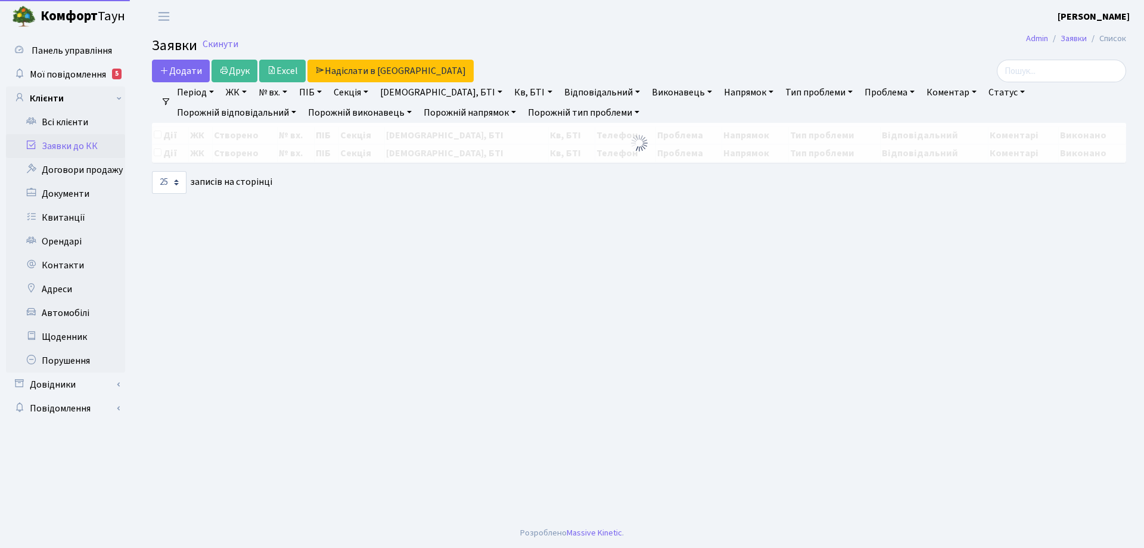
select select "25"
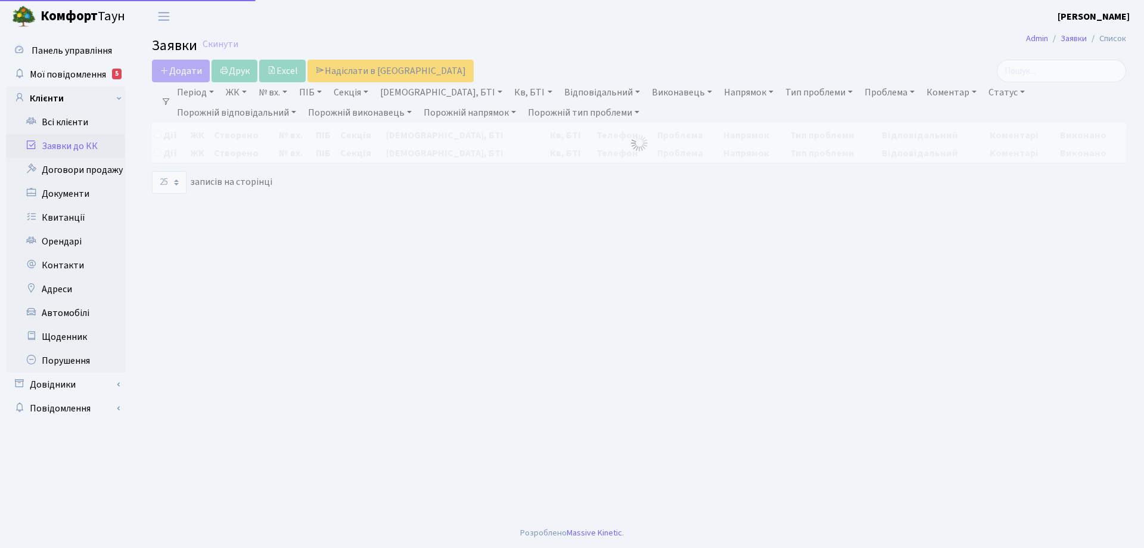
select select "25"
